Goal: Task Accomplishment & Management: Use online tool/utility

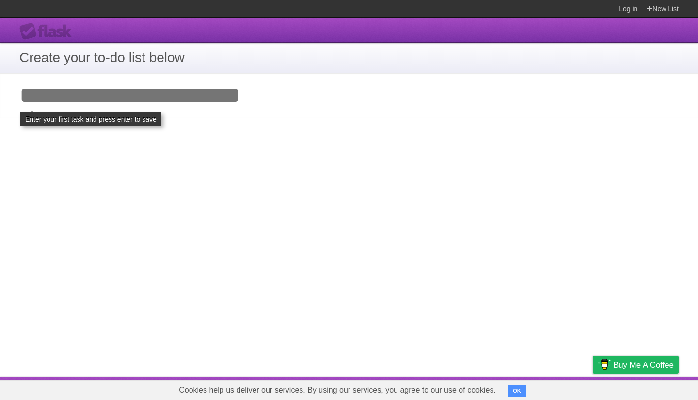
click at [167, 99] on input "Add your first task" at bounding box center [349, 95] width 698 height 45
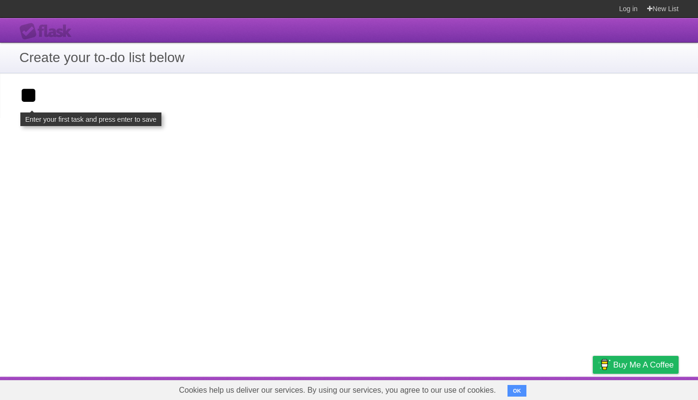
click input "**********" at bounding box center [0, 0] width 0 height 0
type input "*"
